Goal: Task Accomplishment & Management: Complete application form

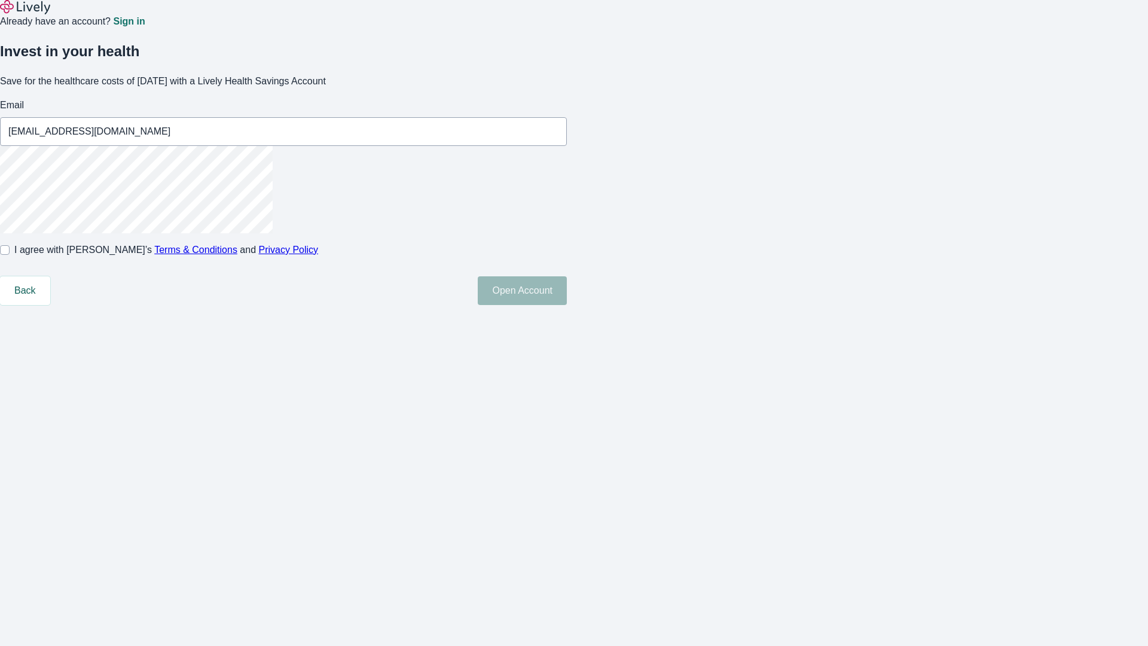
click at [10, 255] on input "I agree with Lively’s Terms & Conditions and Privacy Policy" at bounding box center [5, 250] width 10 height 10
checkbox input "true"
click at [567, 305] on button "Open Account" at bounding box center [522, 290] width 89 height 29
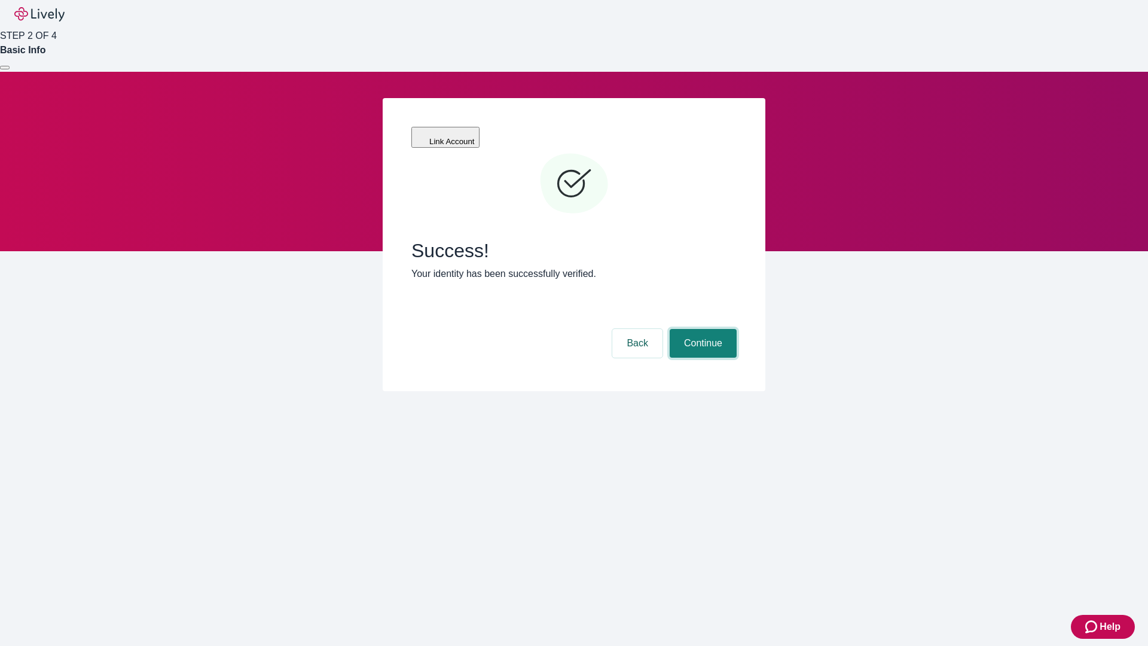
click at [701, 329] on button "Continue" at bounding box center [703, 343] width 67 height 29
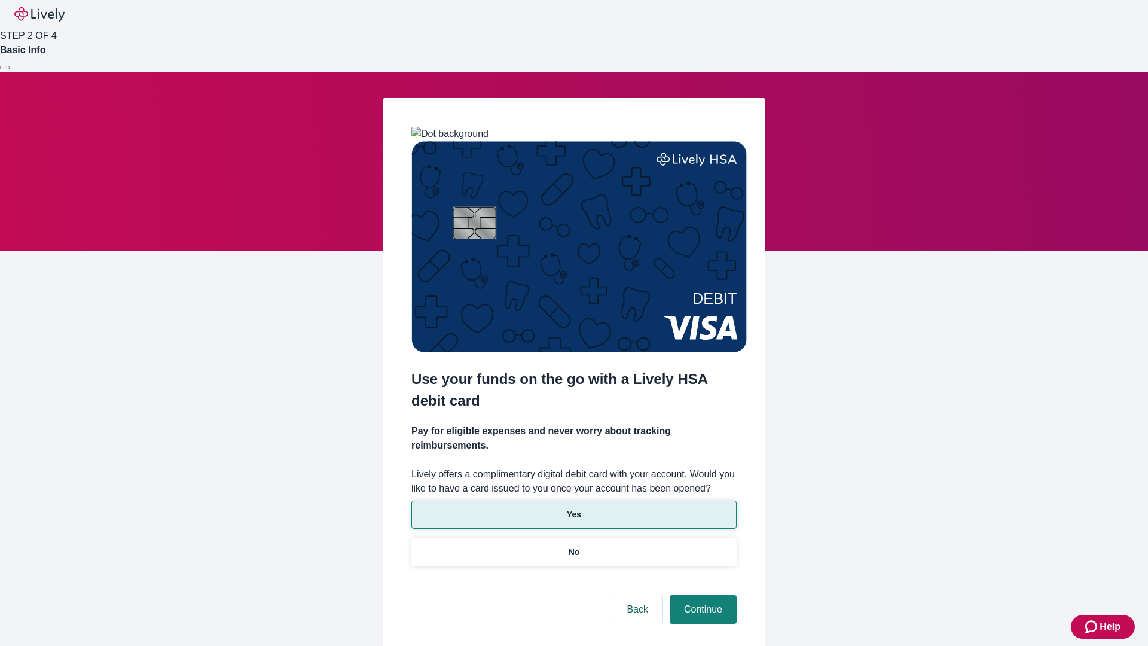
click at [573, 508] on p "Yes" at bounding box center [574, 514] width 14 height 13
click at [701, 595] on button "Continue" at bounding box center [703, 609] width 67 height 29
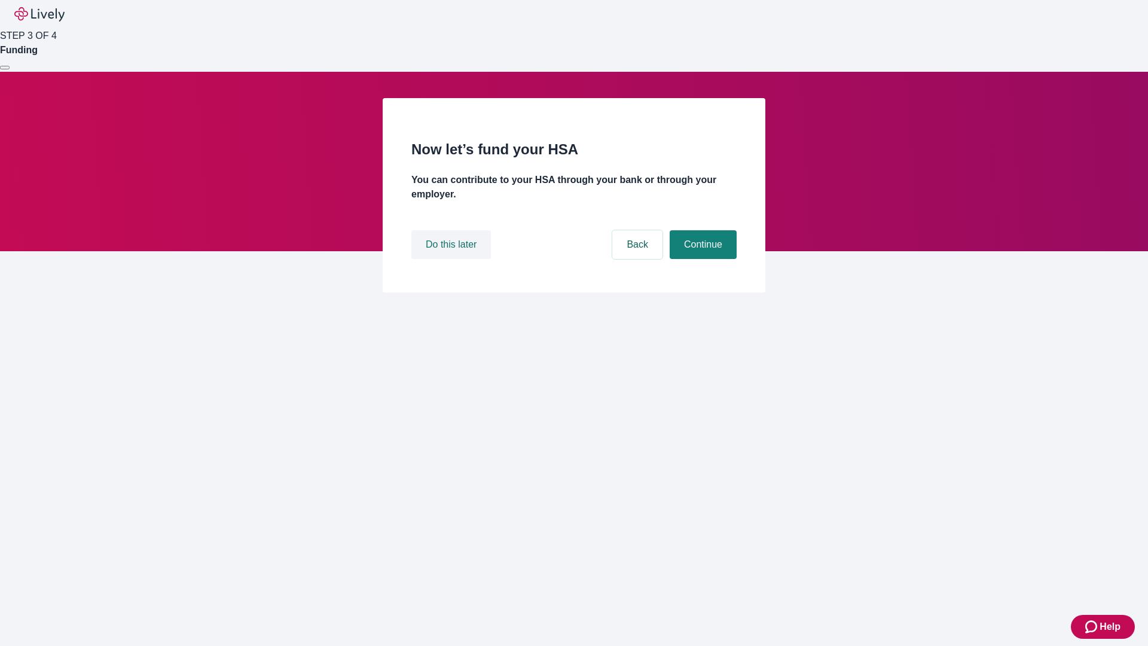
click at [453, 259] on button "Do this later" at bounding box center [451, 244] width 80 height 29
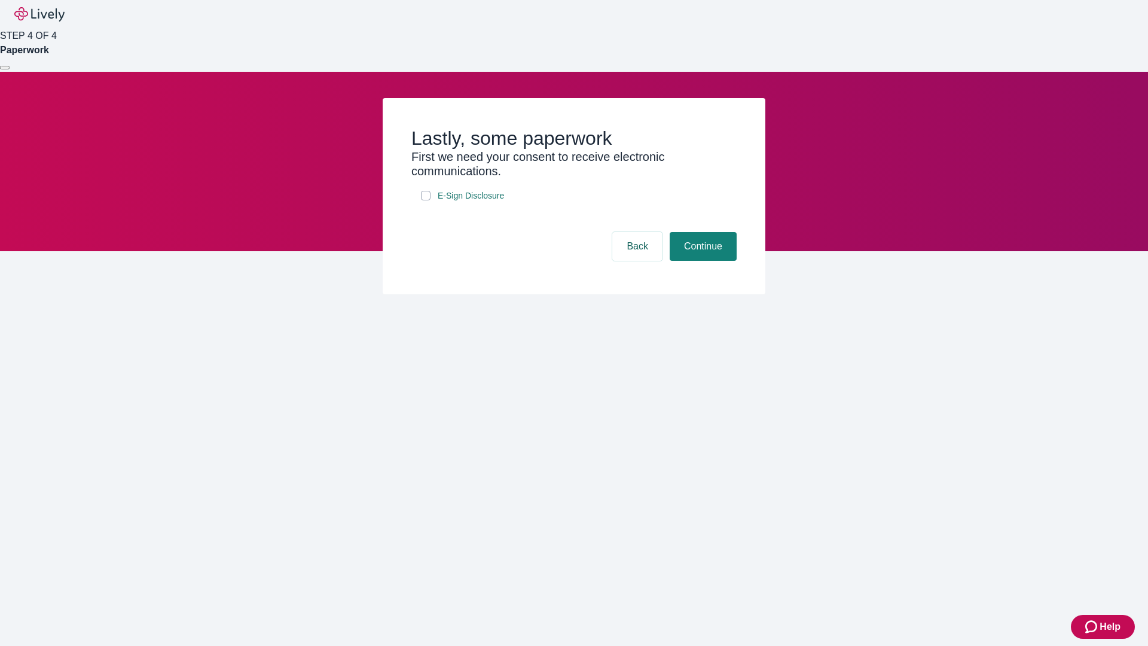
click at [426, 200] on input "E-Sign Disclosure" at bounding box center [426, 196] width 10 height 10
checkbox input "true"
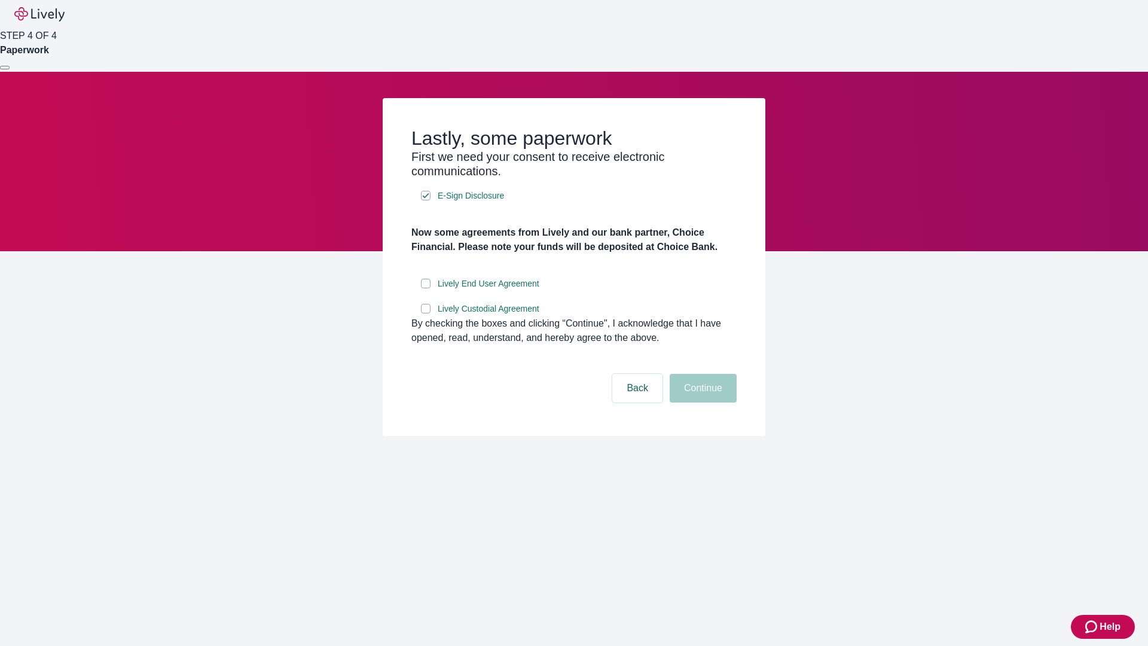
click at [426, 288] on input "Lively End User Agreement" at bounding box center [426, 284] width 10 height 10
checkbox input "true"
click at [426, 313] on input "Lively Custodial Agreement" at bounding box center [426, 309] width 10 height 10
checkbox input "true"
click at [701, 402] on button "Continue" at bounding box center [703, 388] width 67 height 29
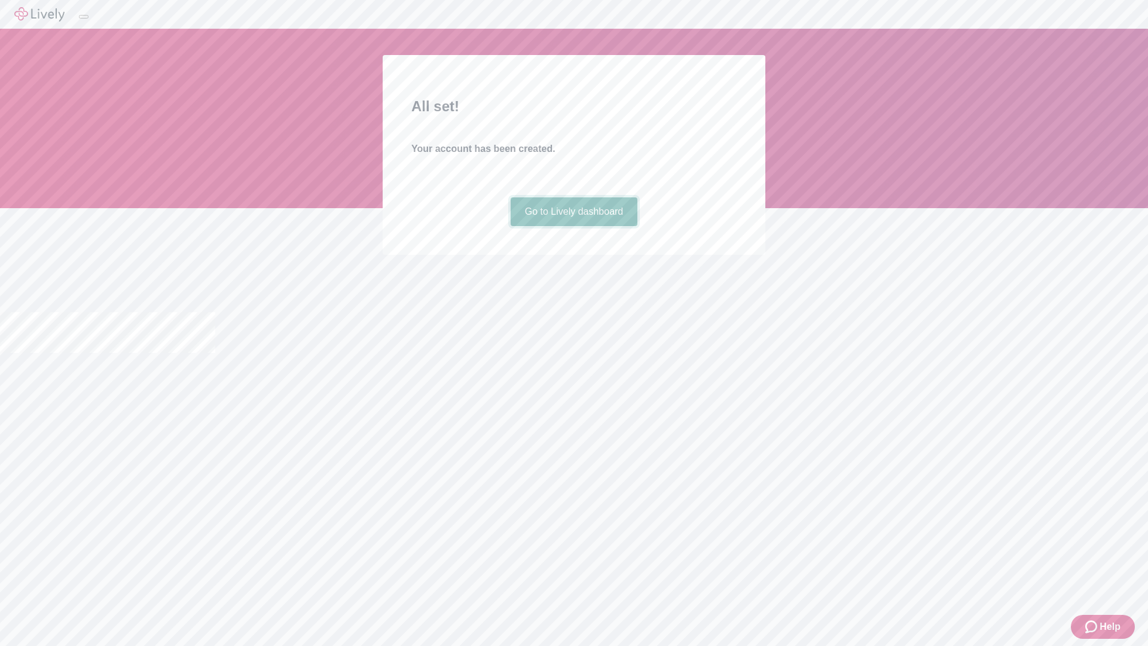
click at [573, 226] on link "Go to Lively dashboard" at bounding box center [574, 211] width 127 height 29
